Goal: Task Accomplishment & Management: Use online tool/utility

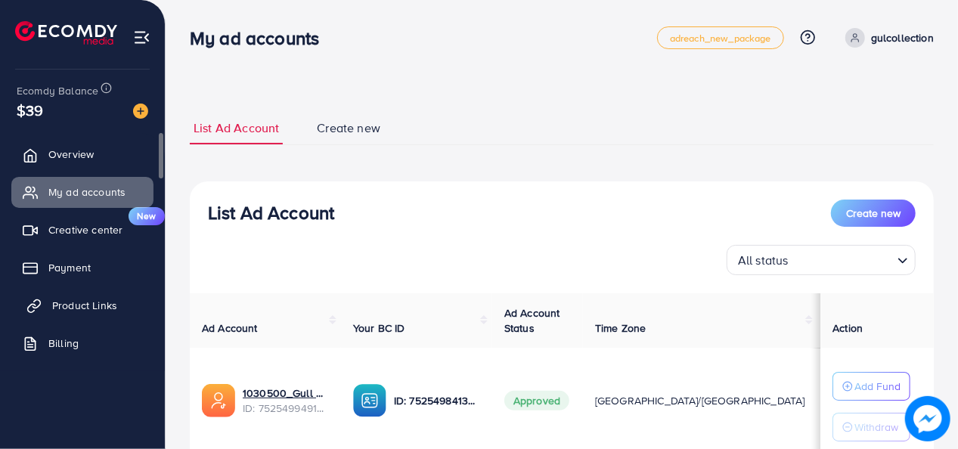
click at [100, 298] on span "Product Links" at bounding box center [84, 305] width 65 height 15
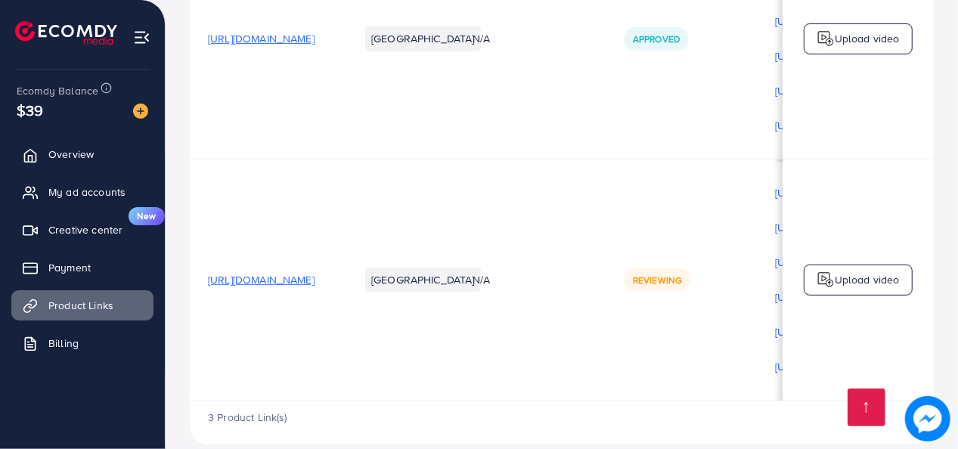
drag, startPoint x: 346, startPoint y: 286, endPoint x: 314, endPoint y: 308, distance: 39.2
click at [314, 308] on td "[URL][DOMAIN_NAME]" at bounding box center [265, 279] width 151 height 241
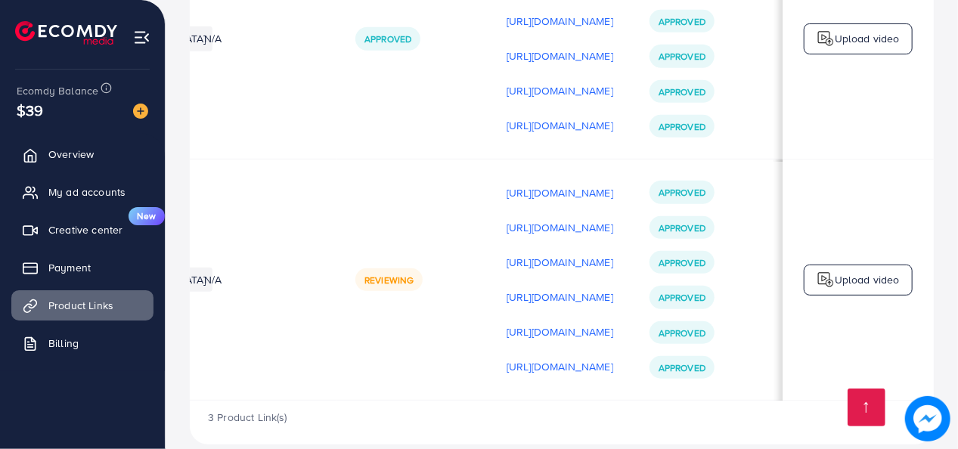
scroll to position [0, 453]
click at [488, 401] on td "[URL][DOMAIN_NAME] [URL][DOMAIN_NAME] [URL][DOMAIN_NAME] [URL][DOMAIN_NAME] [UR…" at bounding box center [559, 279] width 143 height 241
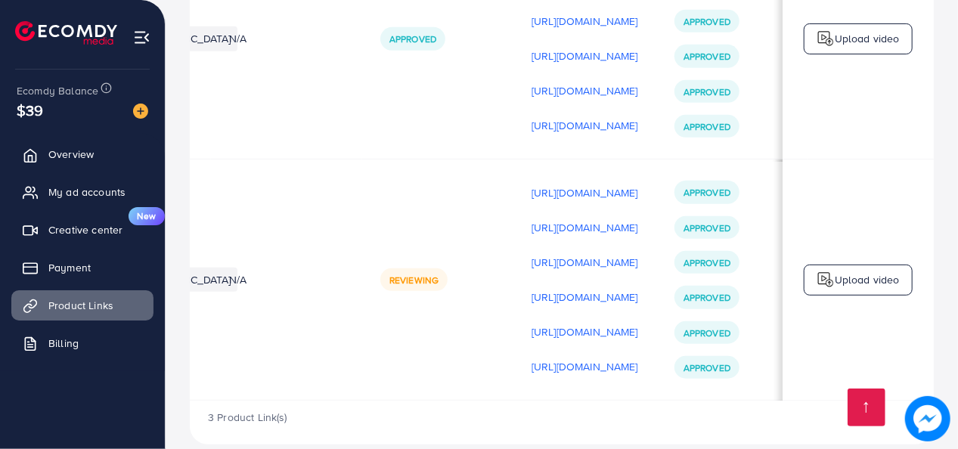
scroll to position [0, 212]
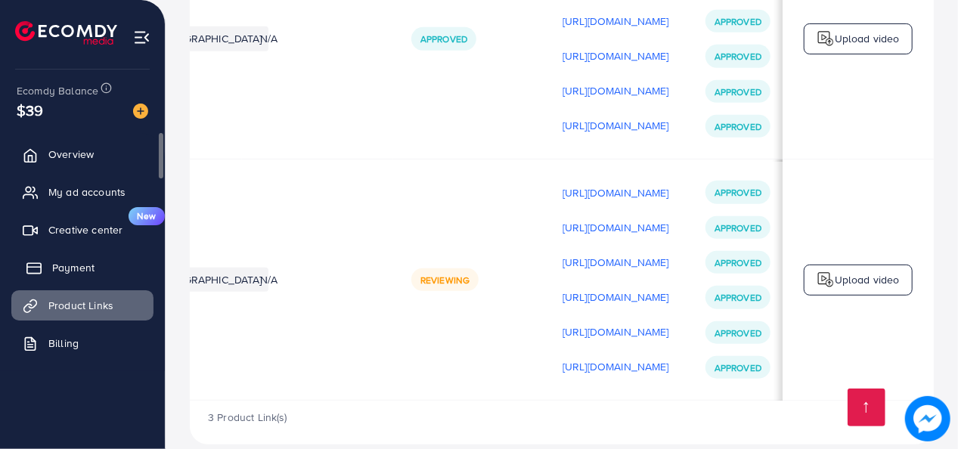
click at [127, 271] on link "Payment" at bounding box center [82, 267] width 142 height 30
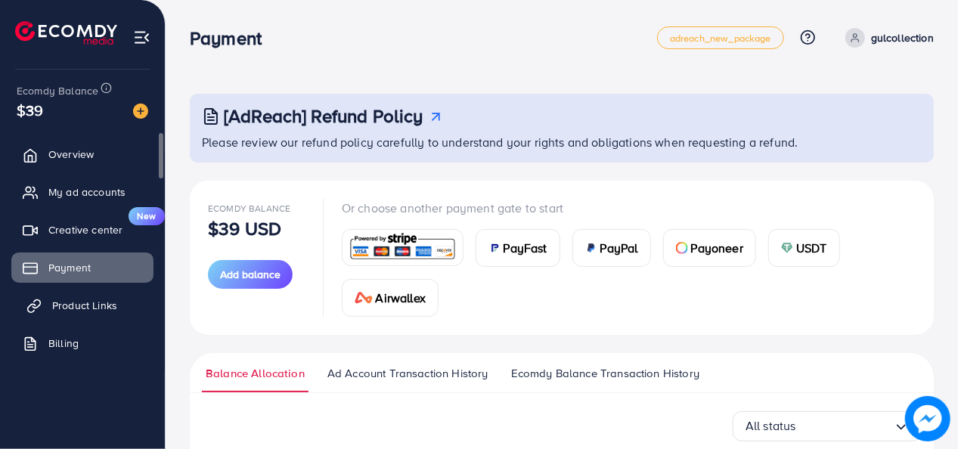
click at [113, 294] on link "Product Links" at bounding box center [82, 305] width 142 height 30
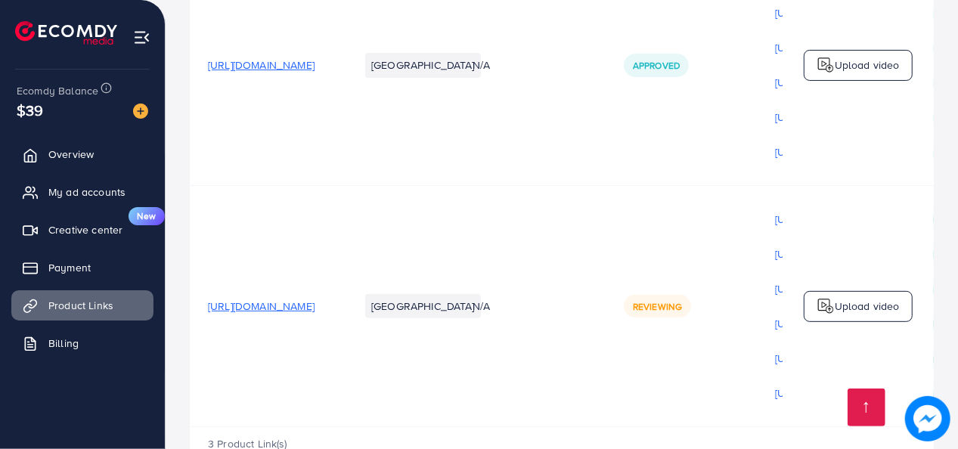
scroll to position [391, 0]
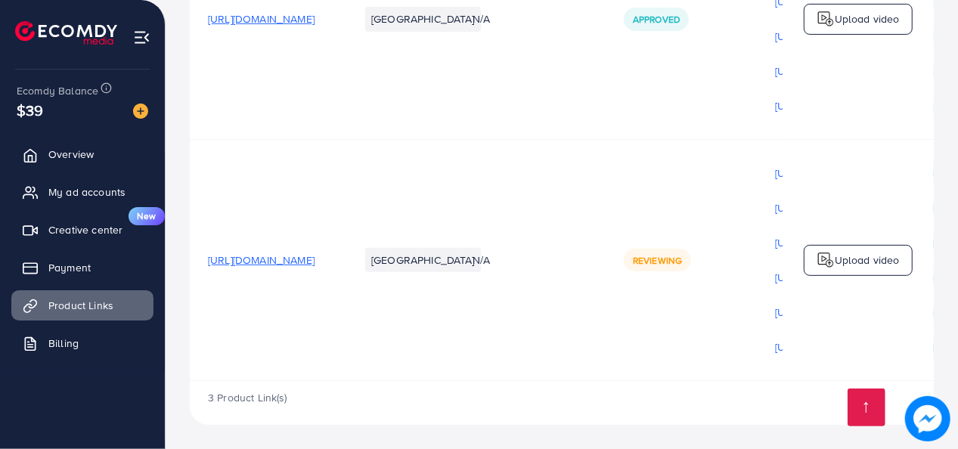
click at [314, 255] on span "[URL][DOMAIN_NAME]" at bounding box center [261, 259] width 107 height 15
